Goal: Information Seeking & Learning: Learn about a topic

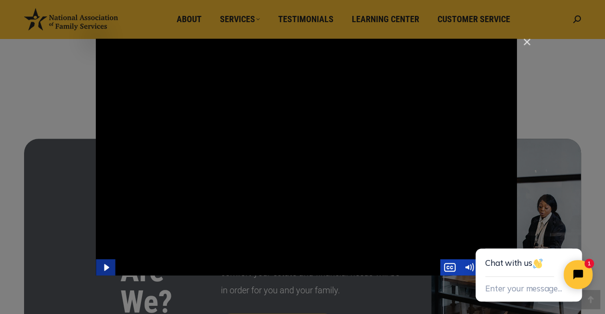
click at [102, 269] on icon "Play Video" at bounding box center [105, 267] width 19 height 16
click at [574, 236] on icon "Close chat widget" at bounding box center [575, 237] width 6 height 6
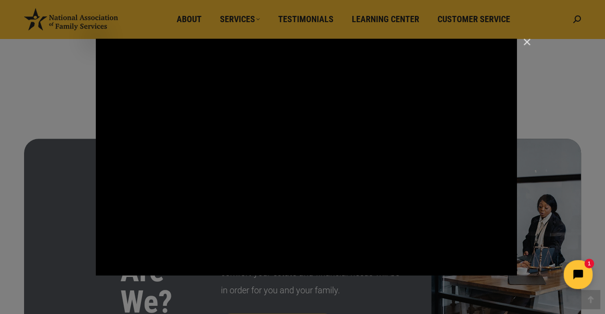
click at [506, 269] on html "1" at bounding box center [517, 274] width 165 height 45
click at [104, 266] on icon "Pause" at bounding box center [105, 268] width 6 height 8
click at [96, 259] on button "Play Video" at bounding box center [105, 267] width 19 height 16
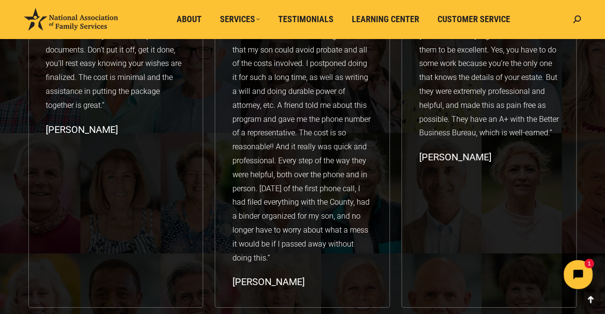
scroll to position [1684, 0]
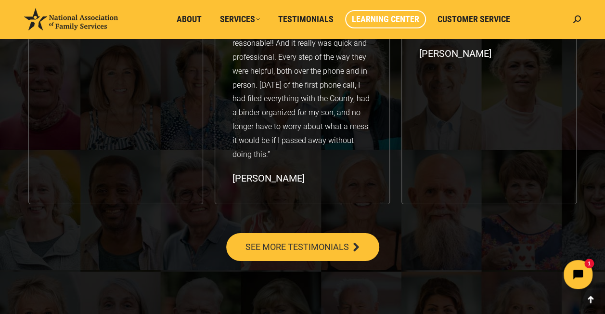
click at [369, 20] on span "Learning Center" at bounding box center [385, 19] width 67 height 11
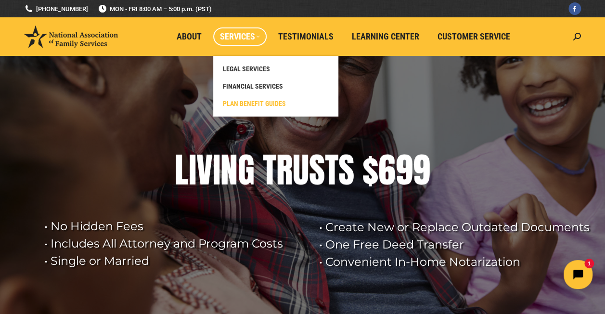
click at [256, 106] on span "PLAN BENEFIT GUIDES" at bounding box center [254, 103] width 63 height 9
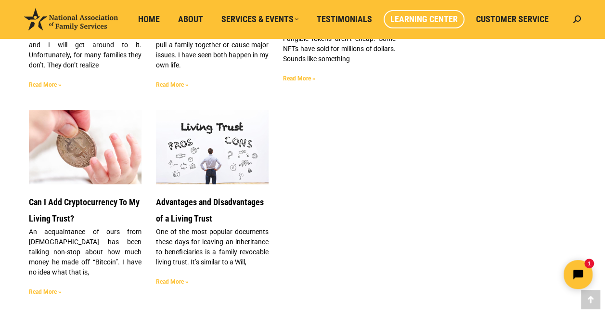
scroll to position [914, 0]
